Goal: Book appointment/travel/reservation

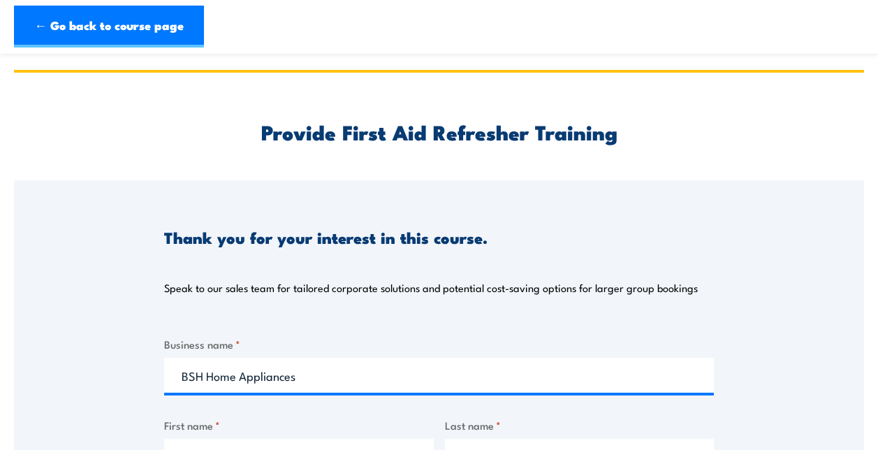
select select "VIC"
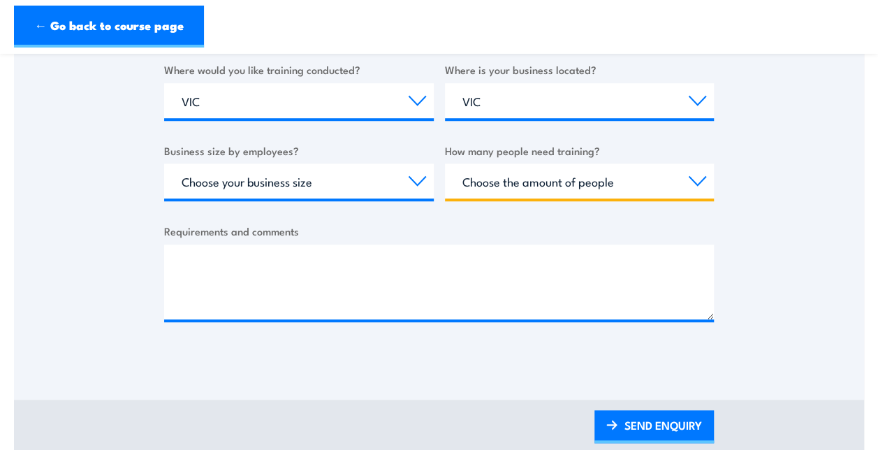
click at [570, 171] on select "Choose the amount of people 1 to 4 5 to 19 20+" at bounding box center [580, 180] width 270 height 35
select select "1 to 4"
click at [445, 163] on select "Choose the amount of people 1 to 4 5 to 19 20+" at bounding box center [580, 180] width 270 height 35
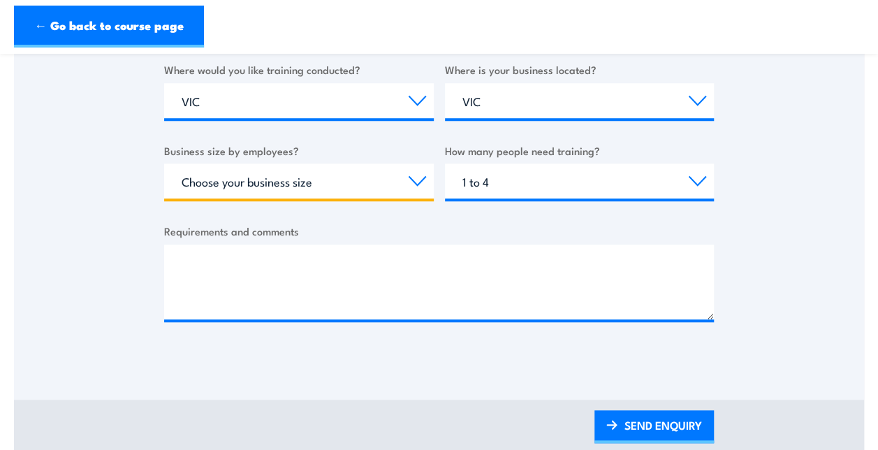
click at [302, 182] on select "Choose your business size 1 to 19 20 to 199 200+" at bounding box center [299, 180] width 270 height 35
click at [164, 163] on select "Choose your business size 1 to 19 20 to 199 200+" at bounding box center [299, 180] width 270 height 35
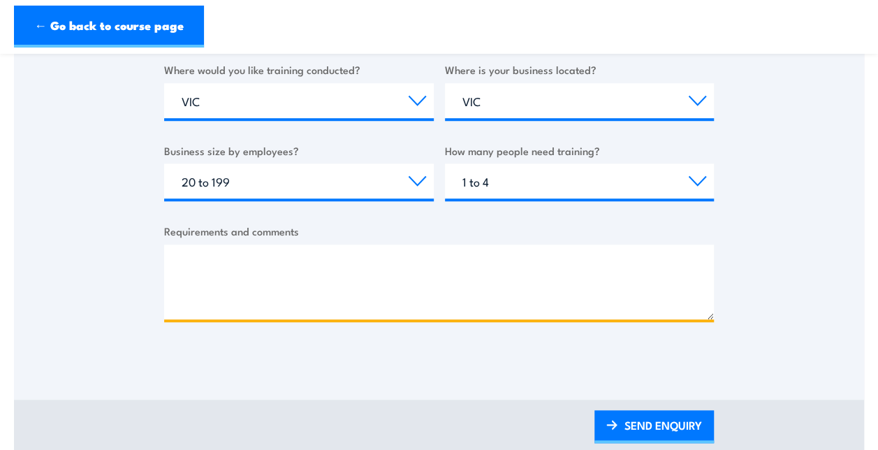
click at [258, 286] on textarea "Requirements and comments" at bounding box center [438, 281] width 549 height 75
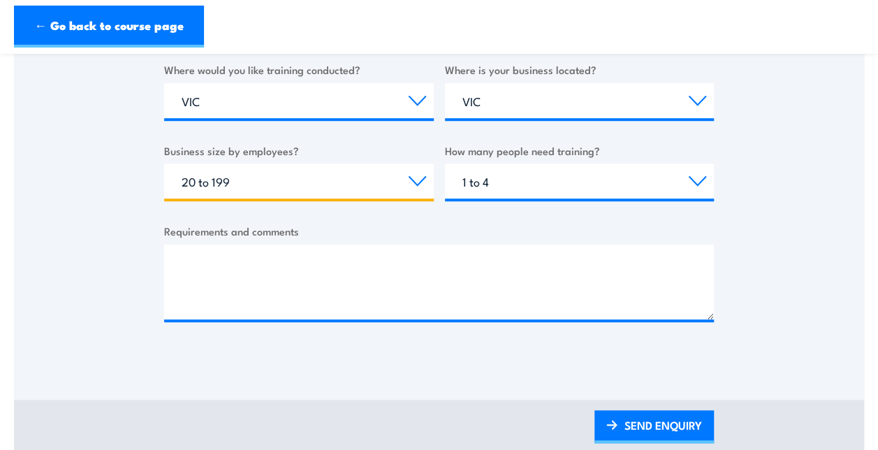
drag, startPoint x: 289, startPoint y: 175, endPoint x: 285, endPoint y: 191, distance: 16.6
click at [289, 175] on select "Choose your business size 1 to 19 20 to 199 200+" at bounding box center [299, 180] width 270 height 35
select select "200+"
click at [164, 163] on select "Choose your business size 1 to 19 20 to 199 200+" at bounding box center [299, 180] width 270 height 35
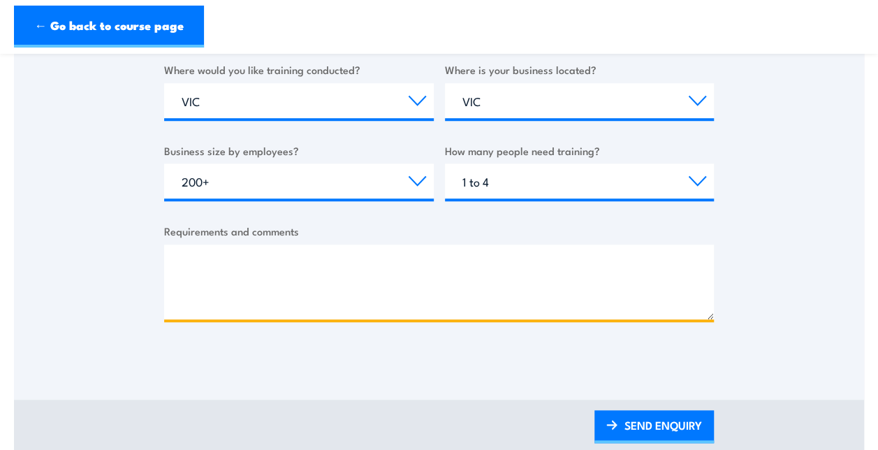
click at [268, 289] on textarea "Requirements and comments" at bounding box center [438, 281] width 549 height 75
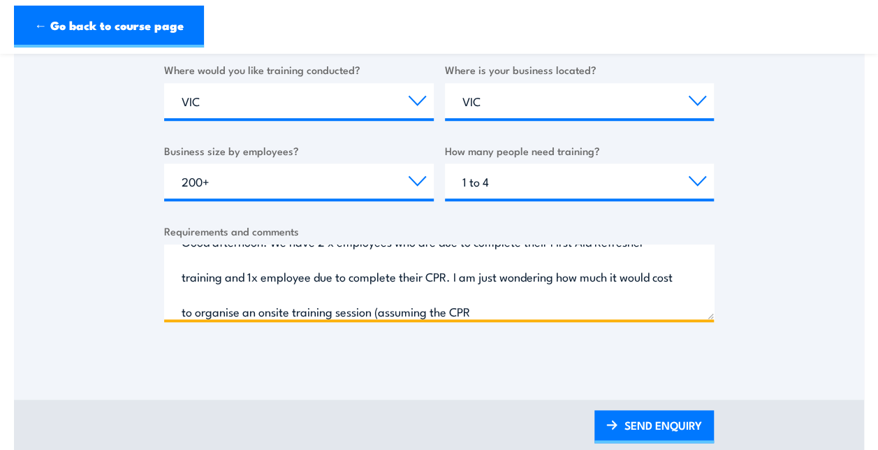
scroll to position [29, 0]
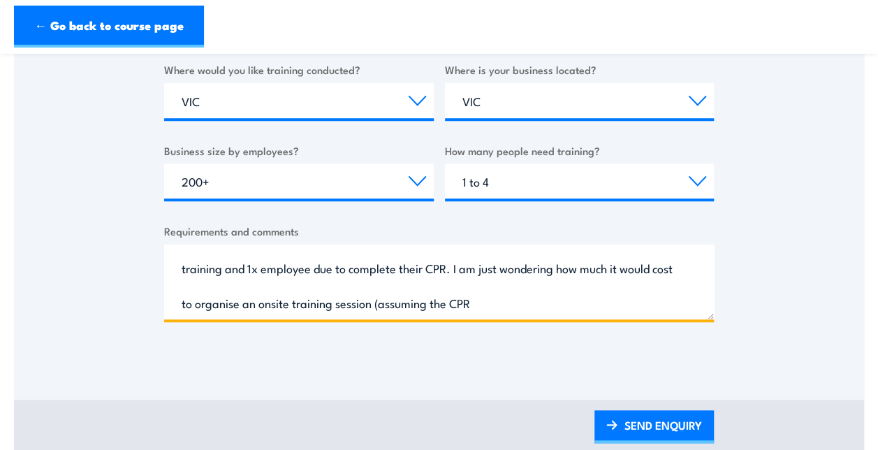
drag, startPoint x: 512, startPoint y: 310, endPoint x: 457, endPoint y: 314, distance: 56.0
click at [457, 314] on textarea "Good afternoon. We have 2 x employees who are due to complete their First Aid R…" at bounding box center [438, 281] width 549 height 75
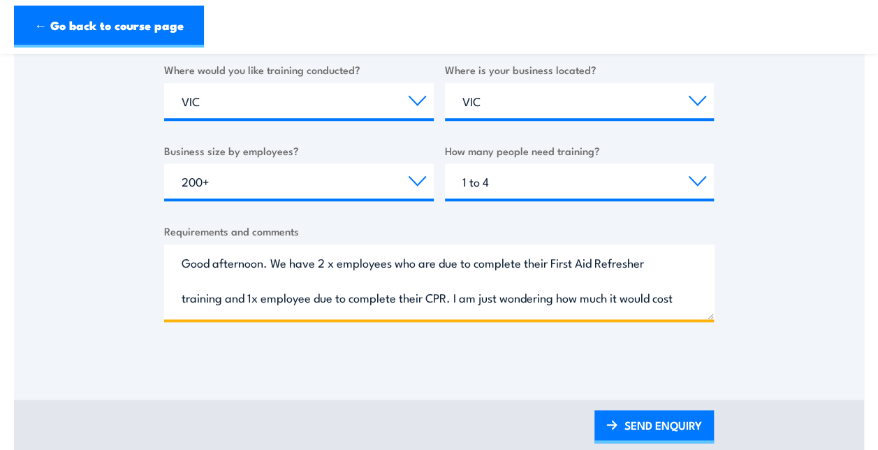
scroll to position [0, 0]
click at [251, 299] on textarea "Good afternoon. We have 2 x employees who are due to complete their First Aid R…" at bounding box center [438, 281] width 549 height 75
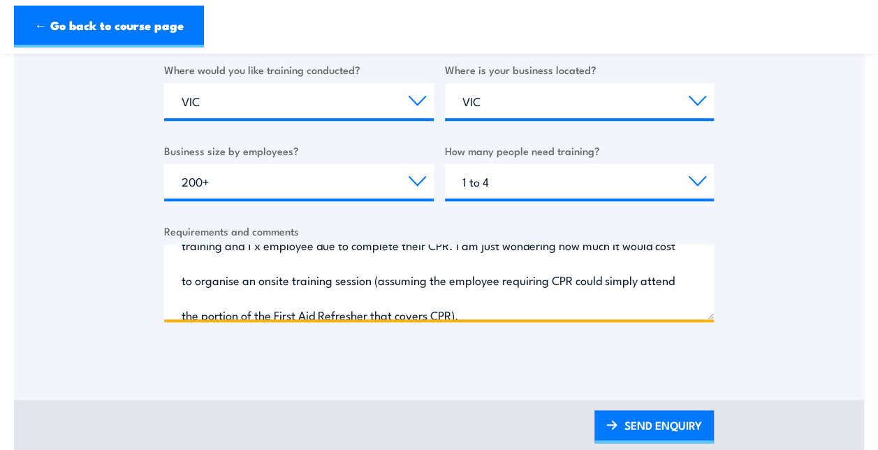
scroll to position [64, 0]
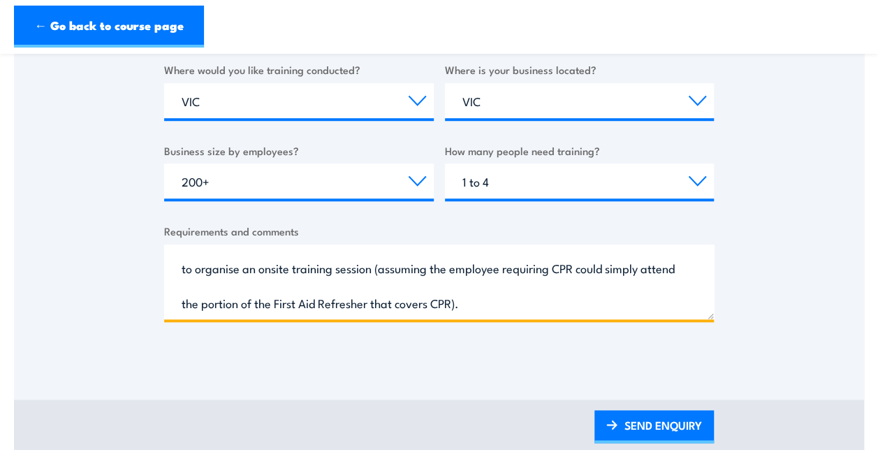
click at [553, 295] on textarea "Good afternoon. We have 2 x employees who are due to complete their First Aid R…" at bounding box center [438, 281] width 549 height 75
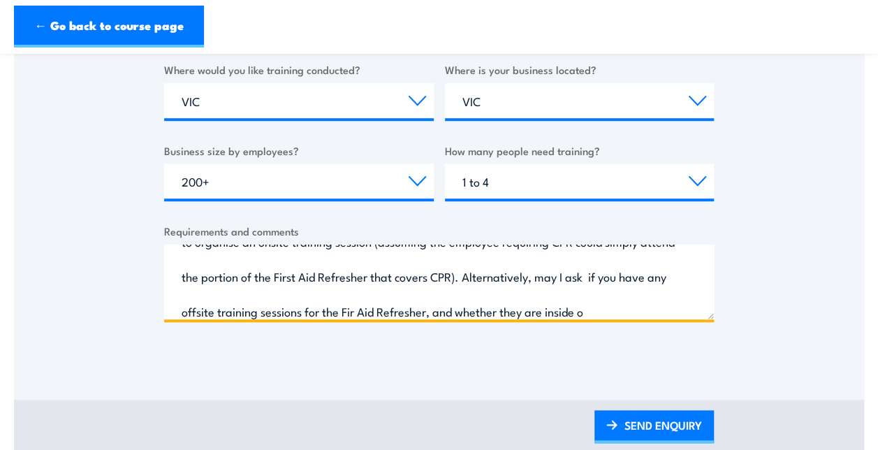
scroll to position [126, 0]
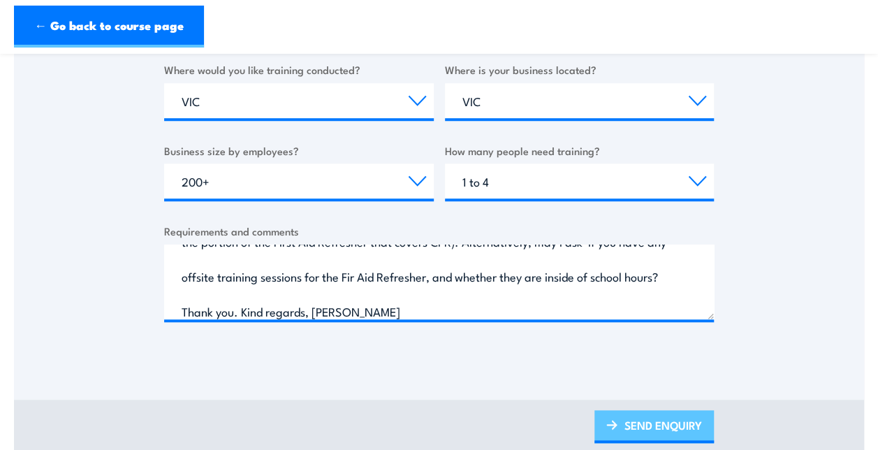
click at [685, 427] on link "SEND ENQUIRY" at bounding box center [653, 426] width 119 height 33
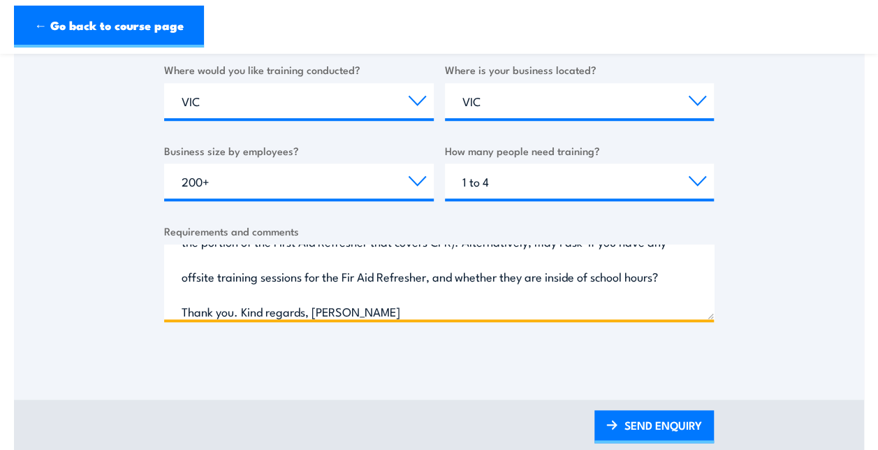
click at [433, 278] on textarea "Good afternoon. We have 2 x employees who are due to complete their First Aid R…" at bounding box center [438, 281] width 549 height 75
click at [440, 276] on textarea "Good afternoon. We have 2 x employees who are due to complete their First Aid R…" at bounding box center [438, 281] width 549 height 75
click at [437, 279] on textarea "Good afternoon. We have 2 x employees who are due to complete their First Aid R…" at bounding box center [438, 281] width 549 height 75
type textarea "Good afternoon. We have 2 x employees who are due to complete their First Aid R…"
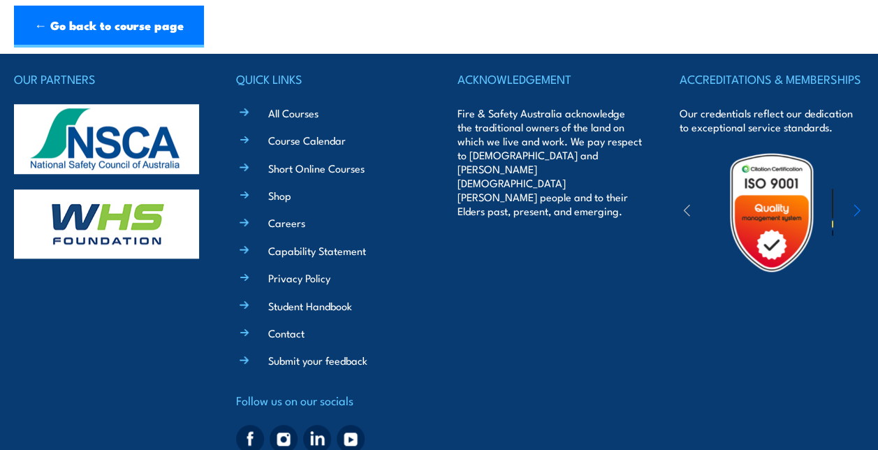
click at [663, 422] on div "OUR PARTNERS QUICK LINKS All Courses Course Calendar Short Online Courses Shop …" at bounding box center [439, 263] width 850 height 389
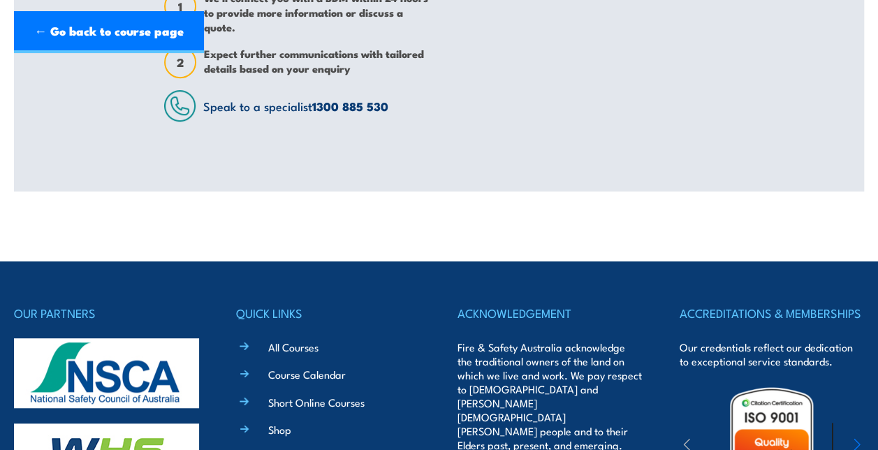
scroll to position [0, 0]
